Goal: Transaction & Acquisition: Subscribe to service/newsletter

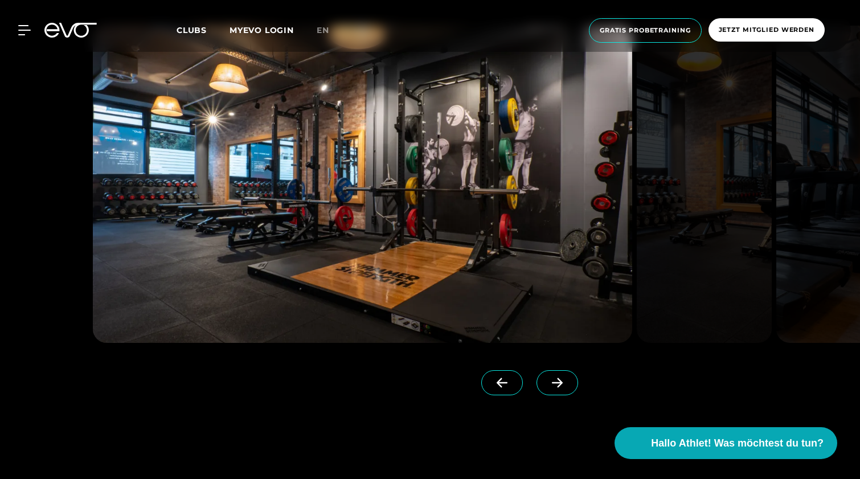
scroll to position [1116, 0]
click at [556, 389] on span at bounding box center [557, 382] width 42 height 25
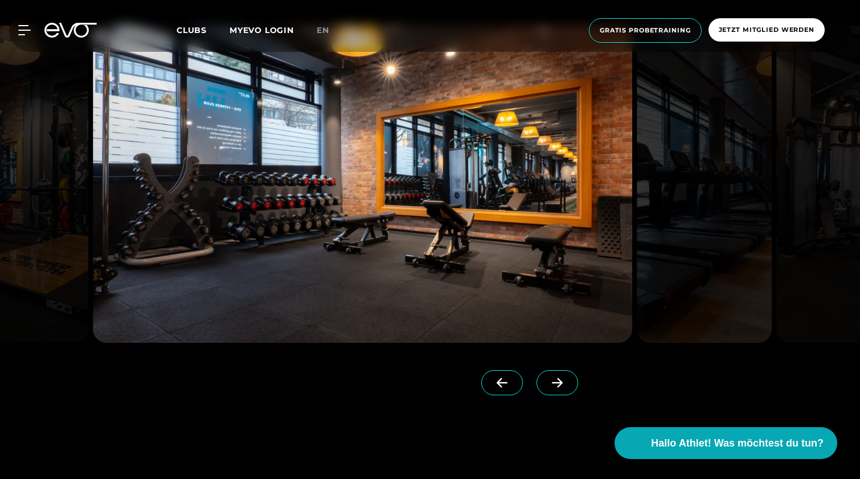
click at [560, 379] on icon at bounding box center [557, 383] width 11 height 10
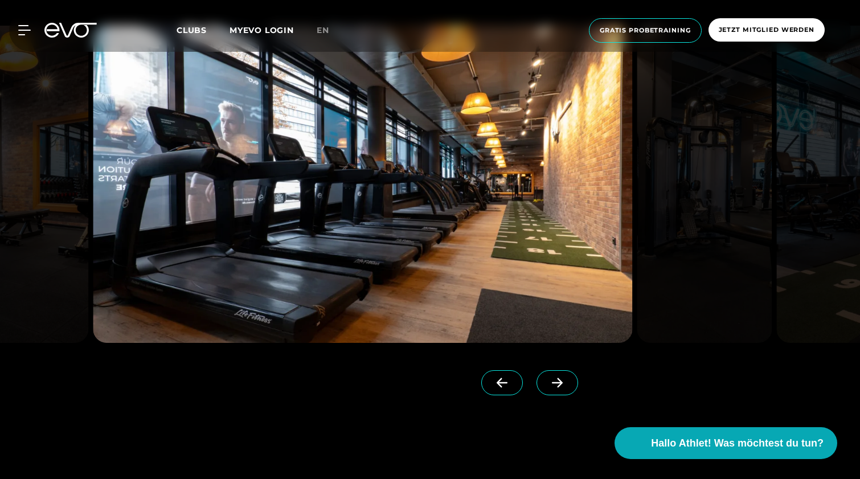
click at [559, 384] on icon at bounding box center [557, 383] width 20 height 10
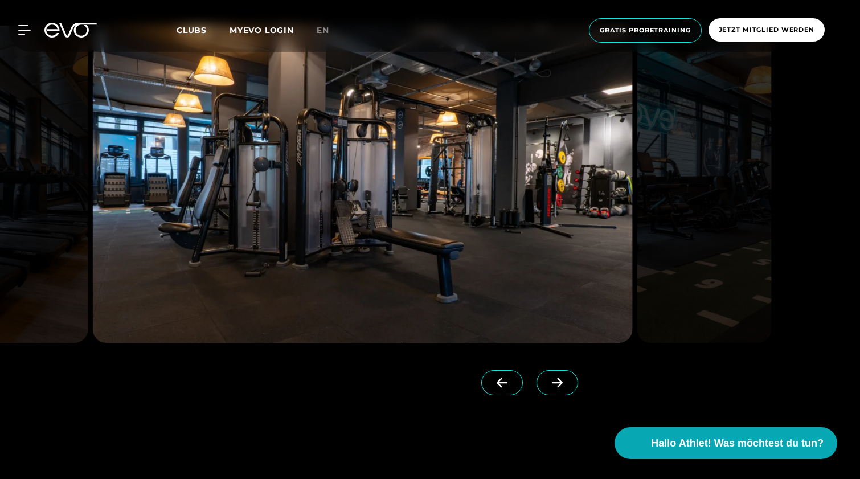
click at [559, 384] on icon at bounding box center [557, 383] width 20 height 10
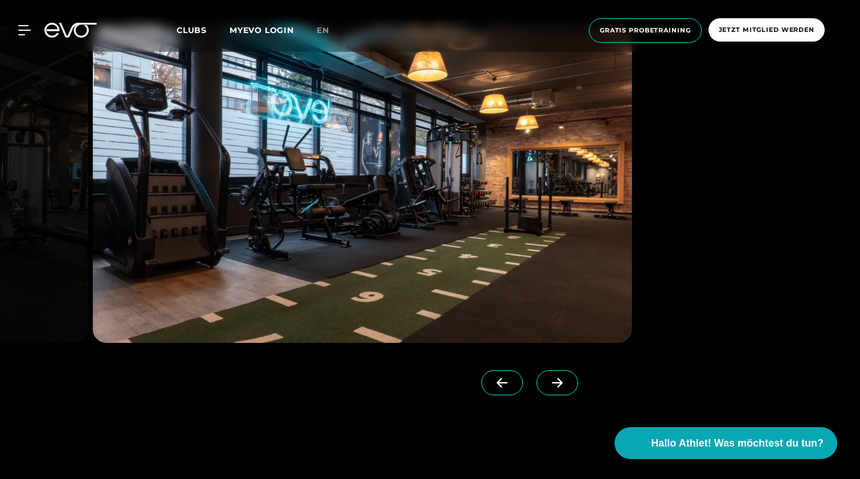
click at [559, 384] on icon at bounding box center [557, 383] width 20 height 10
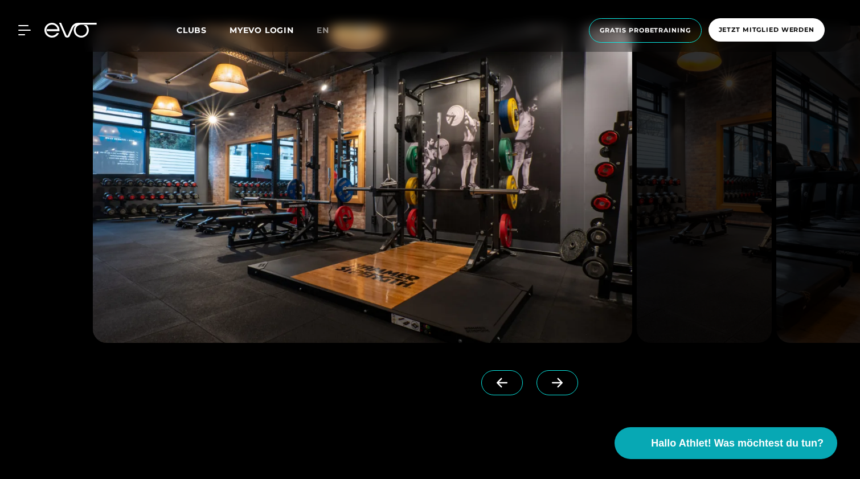
click at [559, 384] on icon at bounding box center [557, 383] width 20 height 10
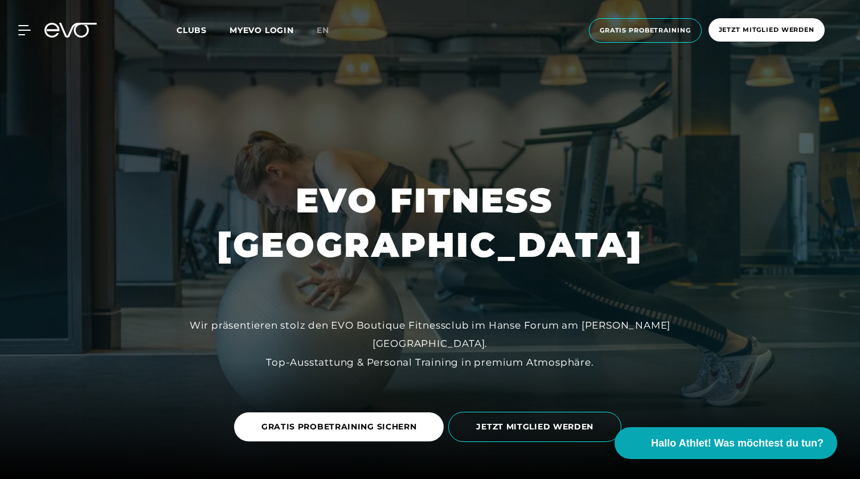
scroll to position [0, 0]
click at [761, 29] on span "Jetzt Mitglied werden" at bounding box center [767, 30] width 96 height 10
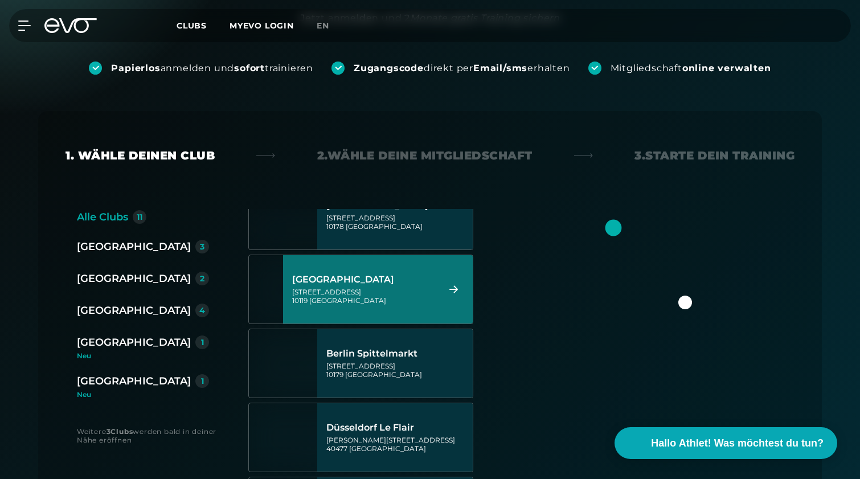
scroll to position [204, 0]
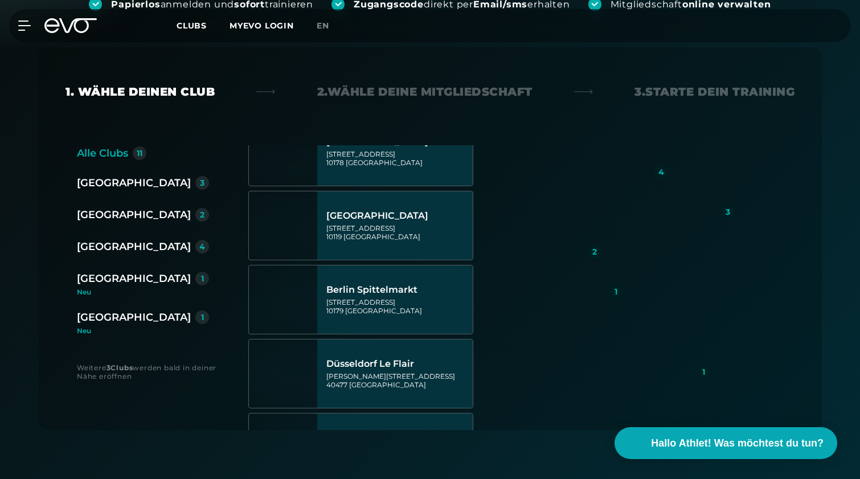
click at [105, 249] on div "[GEOGRAPHIC_DATA]" at bounding box center [134, 247] width 114 height 16
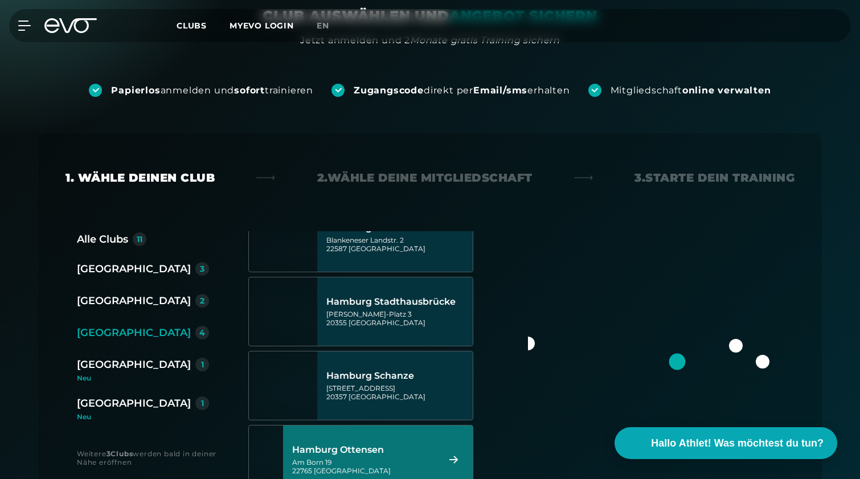
scroll to position [115, 0]
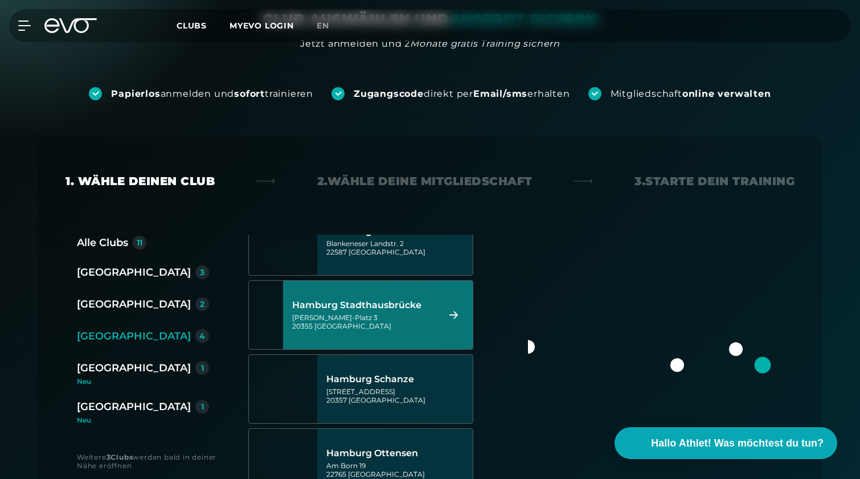
click at [380, 307] on div "Hamburg Stadthausbrücke" at bounding box center [363, 305] width 143 height 11
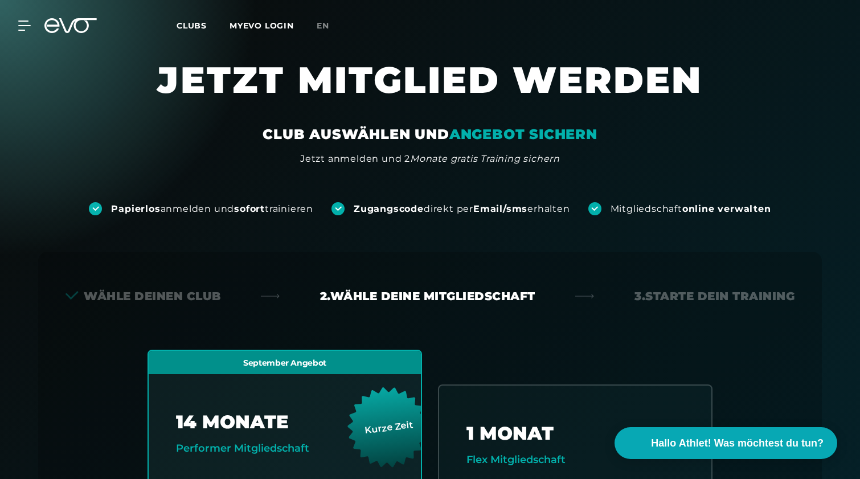
scroll to position [0, 0]
